Goal: Check status: Check status

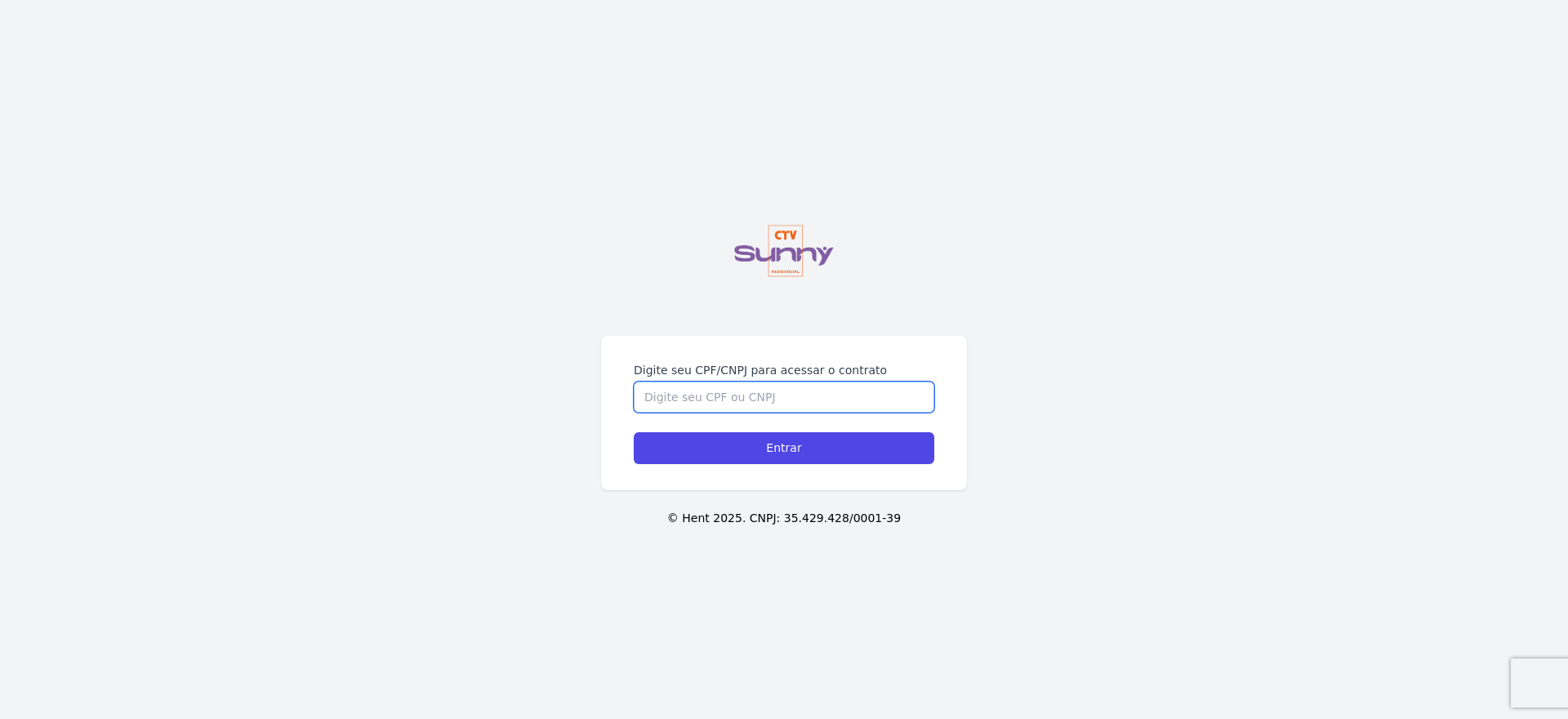
click at [827, 395] on input "Digite seu CPF/CNPJ para acessar o contrato" at bounding box center [784, 397] width 301 height 31
type input "16215718742"
click at [784, 448] on input "Entrar" at bounding box center [784, 449] width 301 height 32
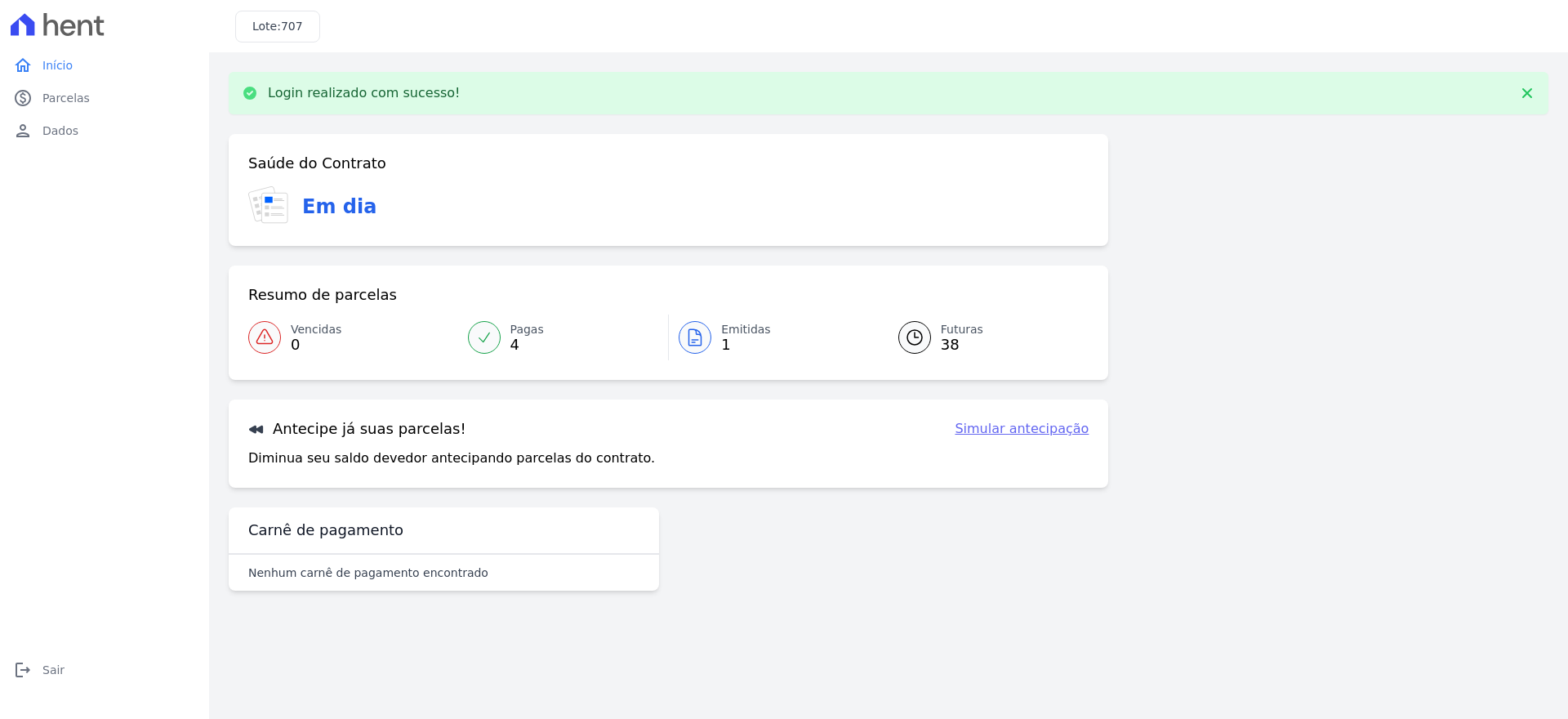
click at [726, 335] on span "Emitidas" at bounding box center [746, 330] width 50 height 17
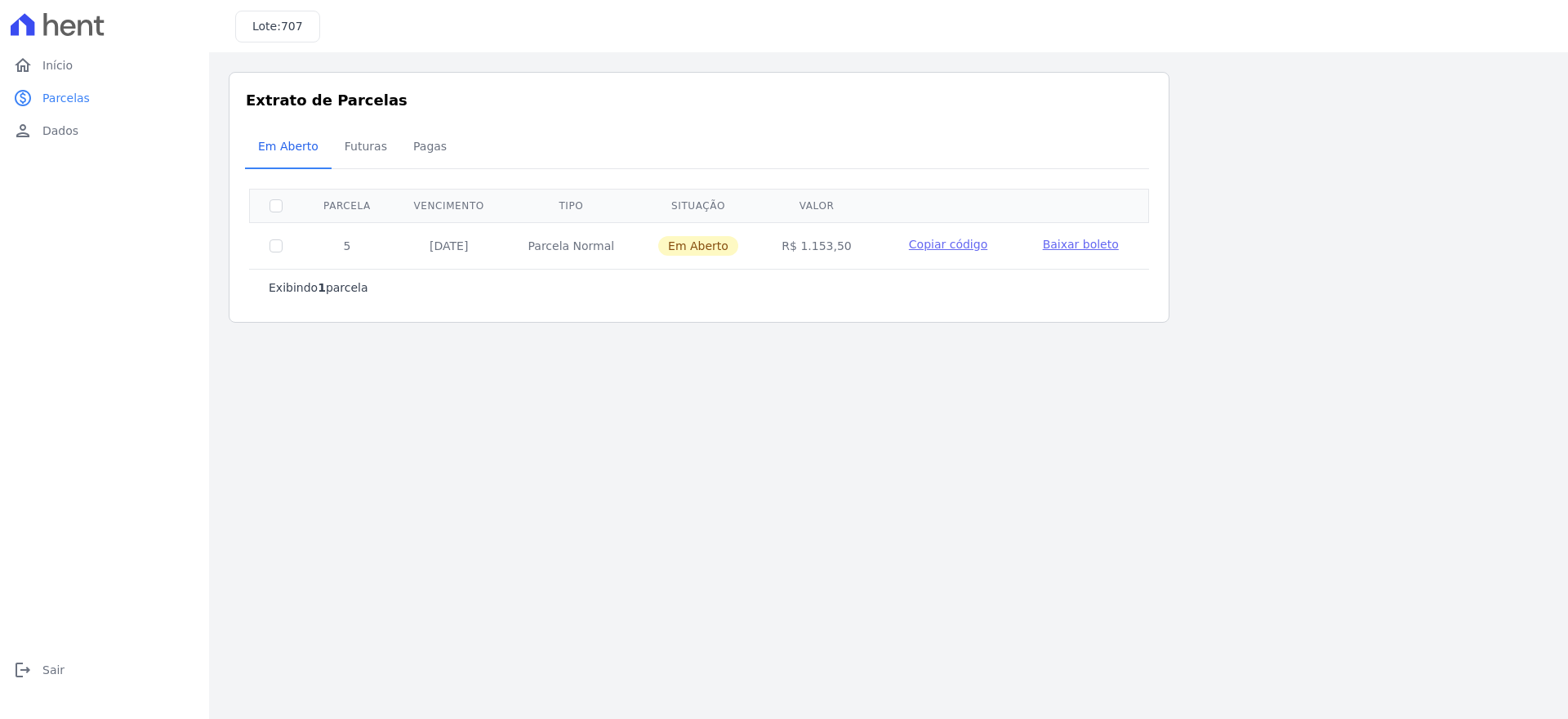
click at [948, 248] on span "Copiar código" at bounding box center [949, 244] width 78 height 13
click at [1091, 238] on span "Baixar boleto" at bounding box center [1081, 244] width 76 height 13
